Goal: Share content: Share content

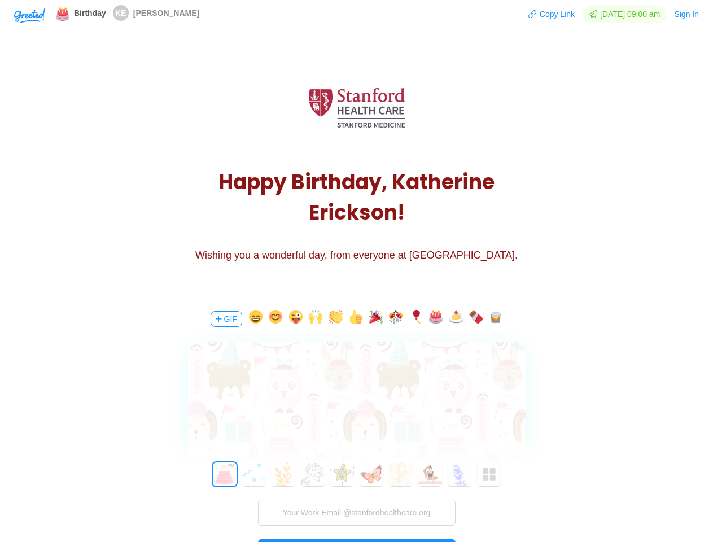
click at [356, 271] on div "H a p p y B i r t h d a y , K [PERSON_NAME] ! Wishing you a wonderful day, from…" at bounding box center [356, 169] width 713 height 254
click at [29, 15] on img "button" at bounding box center [29, 15] width 31 height 15
click at [546, 14] on button "Copy Link" at bounding box center [551, 14] width 47 height 18
click at [687, 14] on button "Sign In" at bounding box center [687, 14] width 26 height 18
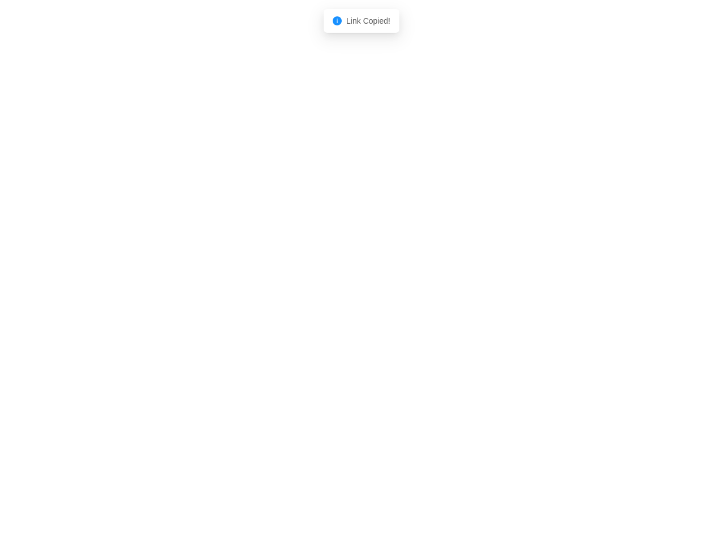
click at [225, 319] on body "Shadow: (click to exit) Link Copied!" at bounding box center [361, 271] width 723 height 542
click at [254, 319] on body "Shadow: (click to exit) Link Copied!" at bounding box center [361, 271] width 723 height 542
click at [274, 319] on body "Shadow: (click to exit) Link Copied!" at bounding box center [361, 271] width 723 height 542
click at [294, 319] on body "Shadow: (click to exit) Link Copied!" at bounding box center [361, 271] width 723 height 542
click at [314, 319] on body "Shadow: (click to exit) Link Copied!" at bounding box center [361, 271] width 723 height 542
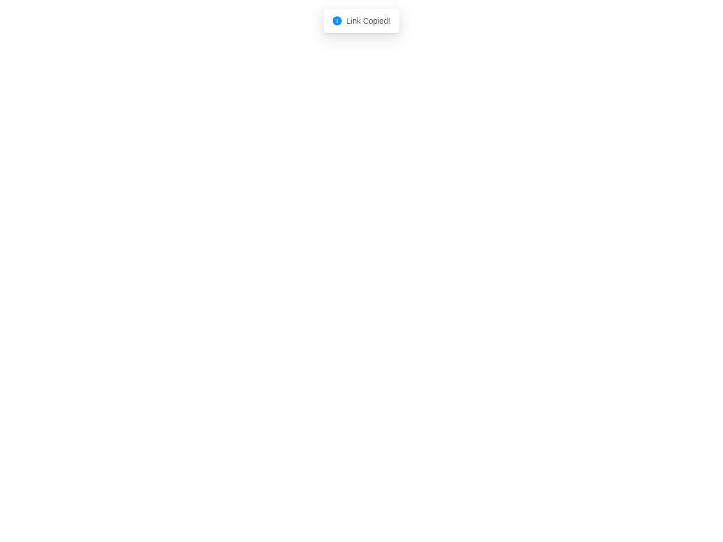
click at [334, 319] on body "Shadow: (click to exit) Link Copied!" at bounding box center [361, 271] width 723 height 542
